Goal: Task Accomplishment & Management: Manage account settings

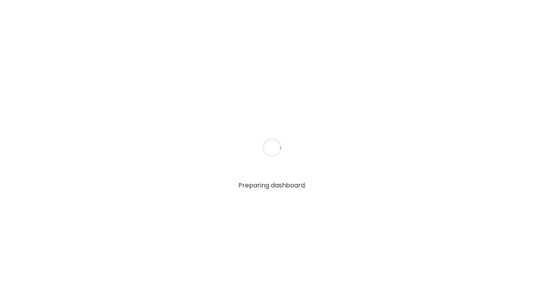
type textarea "**********"
type input "**********"
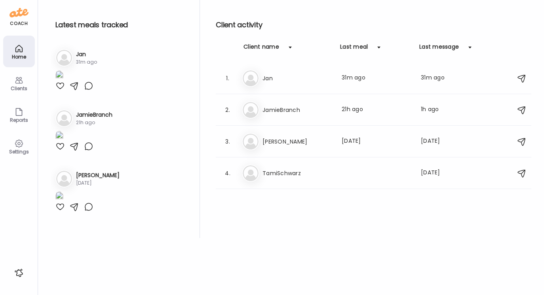
click at [63, 81] on img at bounding box center [59, 75] width 8 height 11
click at [102, 151] on div "Ate Coach Dashboard Wahoo! It’s official Take a moment to set up your Coach Pro…" at bounding box center [272, 147] width 544 height 295
click at [63, 81] on img at bounding box center [59, 75] width 8 height 11
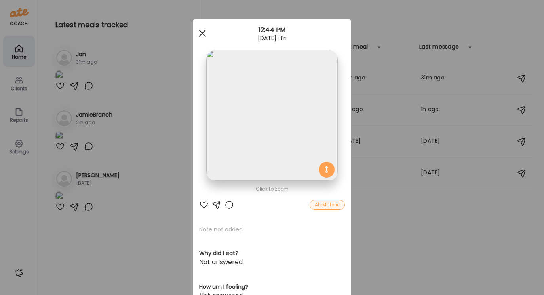
click at [202, 31] on div at bounding box center [202, 33] width 16 height 16
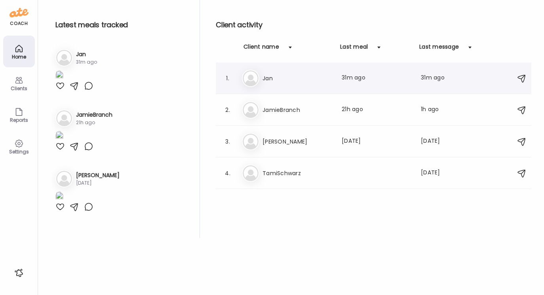
click at [271, 83] on div "[PERSON_NAME] Jan Last meal: 31m ago Last message: 31m ago Yes I would love lov…" at bounding box center [375, 78] width 266 height 17
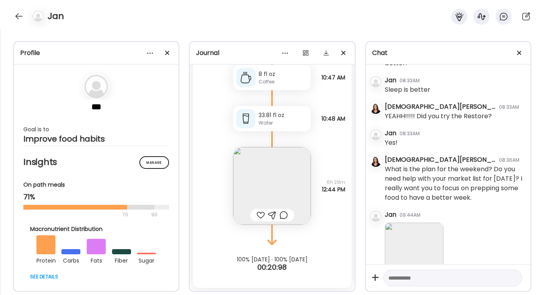
scroll to position [1099, 0]
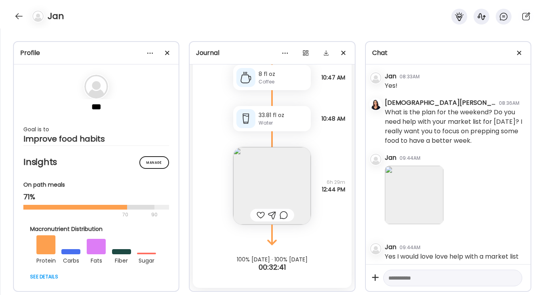
click at [391, 275] on textarea at bounding box center [445, 279] width 114 height 10
click at [273, 187] on img at bounding box center [272, 186] width 78 height 78
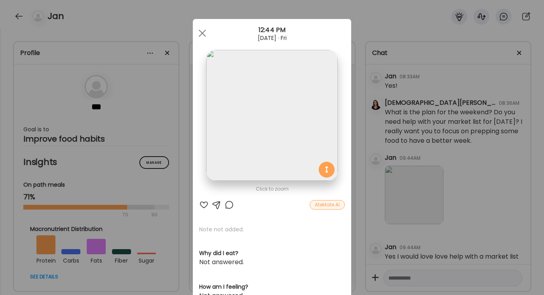
click at [216, 204] on div at bounding box center [217, 205] width 10 height 10
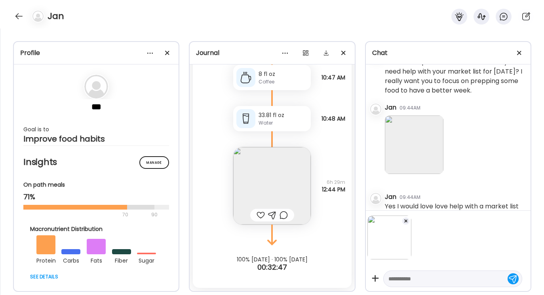
click at [390, 280] on textarea at bounding box center [445, 279] width 114 height 10
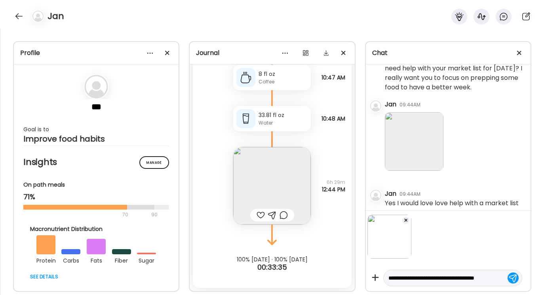
scroll to position [10, 0]
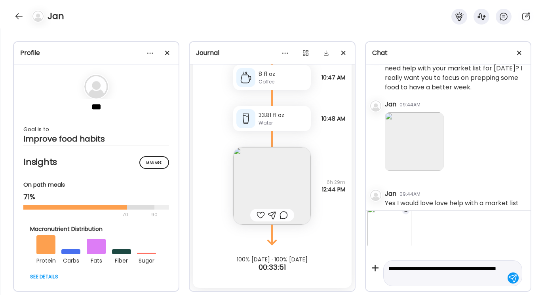
type textarea "**********"
click at [512, 276] on div at bounding box center [513, 278] width 11 height 11
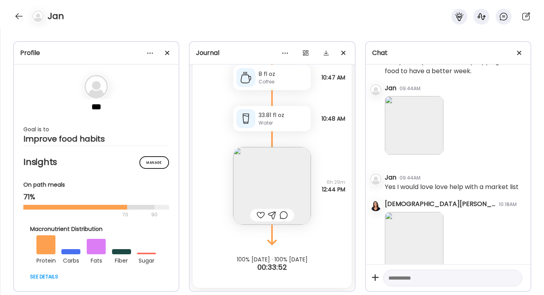
scroll to position [1201, 0]
